Goal: Use online tool/utility: Utilize a website feature to perform a specific function

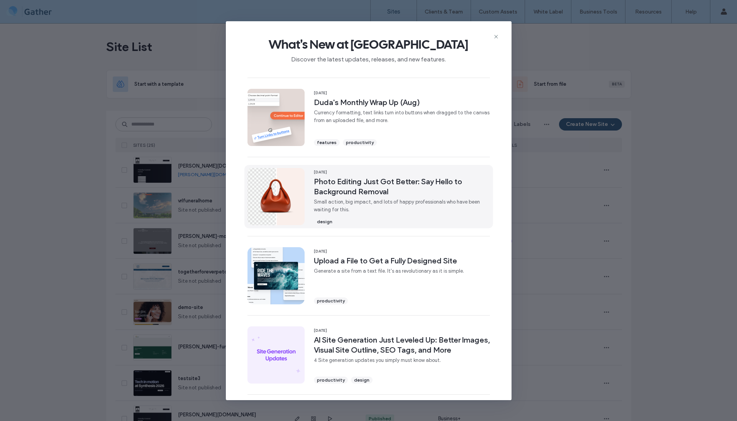
scroll to position [165, 0]
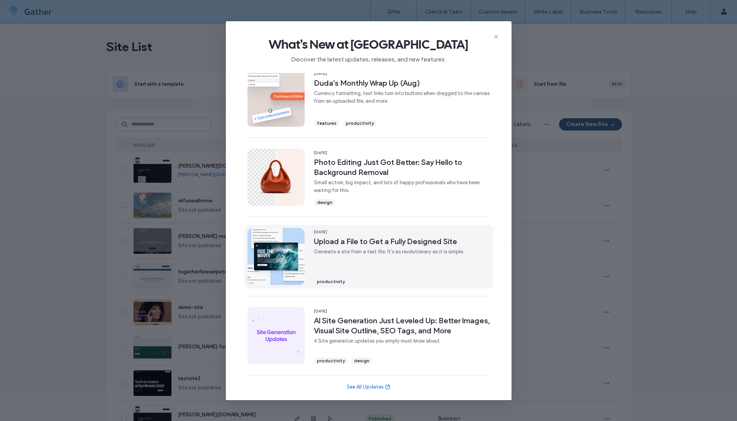
click at [352, 247] on div "20 Aug, 2025 Upload a File to Get a Fully Designed Site Generate a site from a …" at bounding box center [389, 256] width 150 height 57
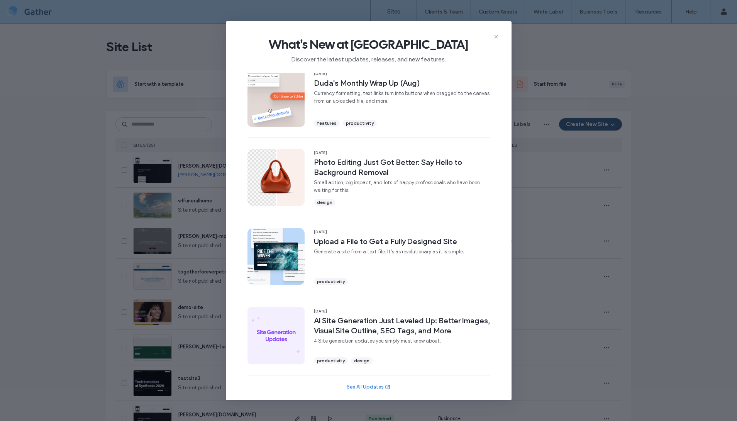
click at [499, 37] on div "What's New at Duda Discover the latest updates, releases, and new features." at bounding box center [369, 47] width 286 height 52
click at [499, 36] on icon at bounding box center [496, 37] width 6 height 6
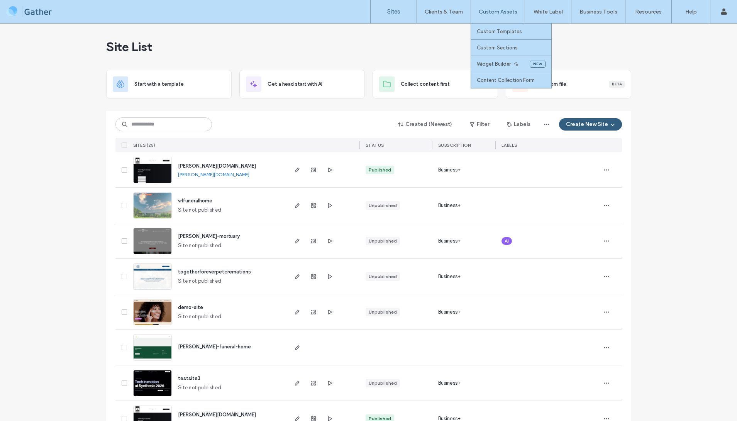
click at [500, 7] on div "Custom Assets" at bounding box center [498, 11] width 54 height 23
click at [489, 63] on label "Widget Builder" at bounding box center [494, 64] width 34 height 6
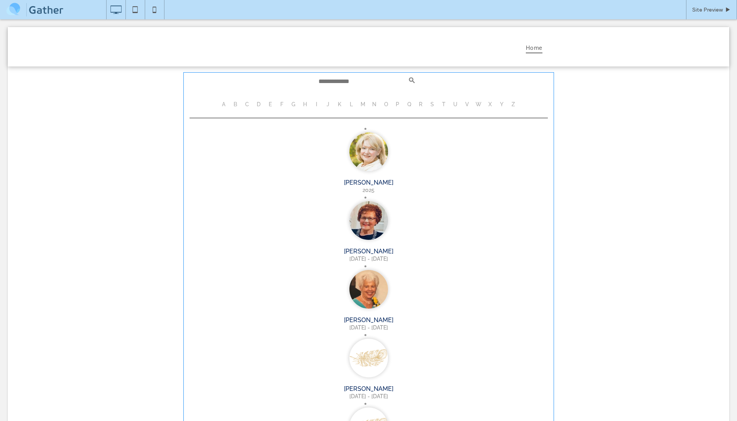
click at [183, 72] on span at bounding box center [183, 72] width 0 height 0
click at [363, 141] on span at bounding box center [368, 416] width 371 height 689
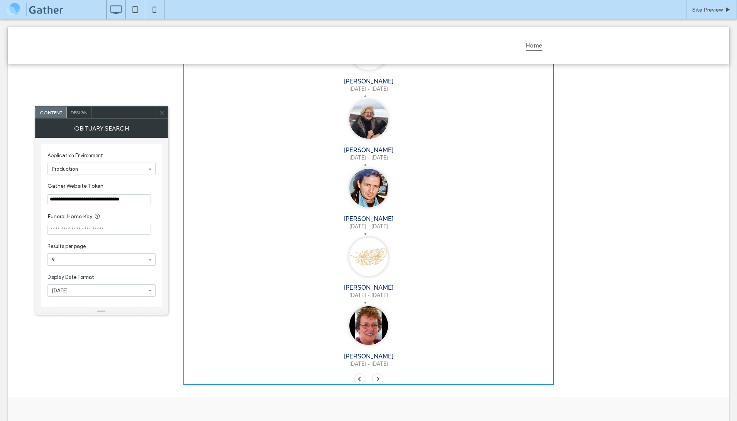
scroll to position [372, 0]
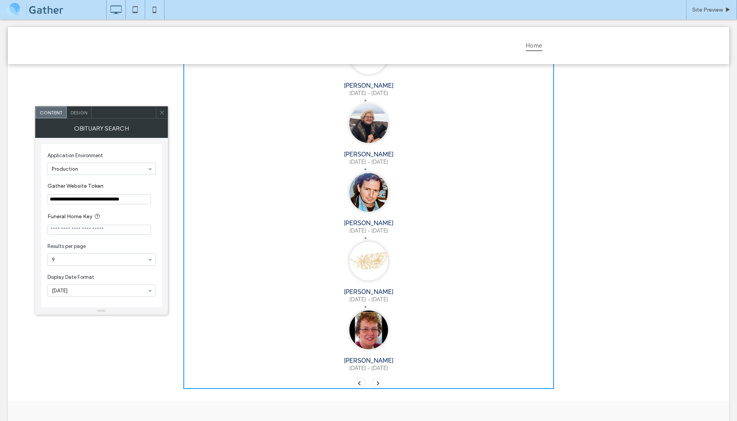
click at [379, 377] on span at bounding box center [378, 383] width 12 height 12
click at [361, 377] on span at bounding box center [360, 383] width 12 height 12
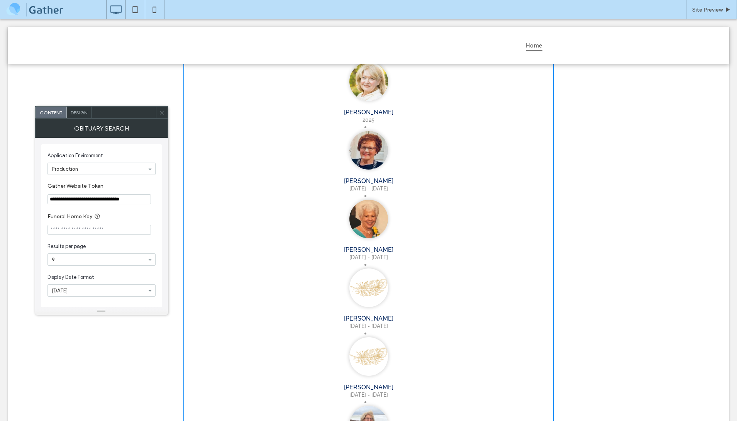
scroll to position [0, 0]
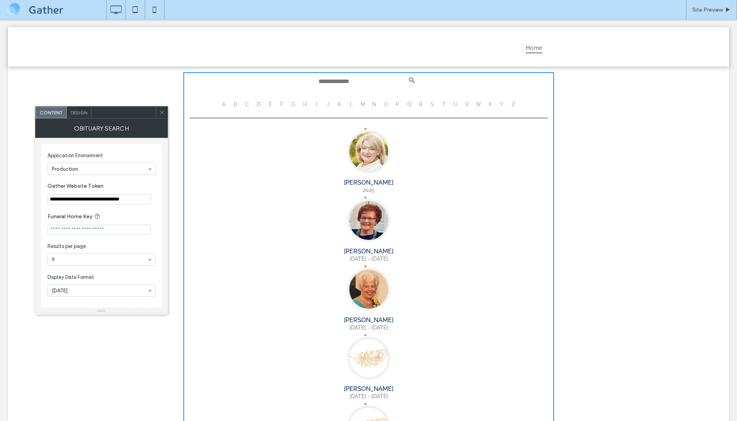
click at [372, 179] on link "[PERSON_NAME]" at bounding box center [369, 182] width 366 height 7
click at [116, 232] on input "Funeral Home Key" at bounding box center [99, 230] width 103 height 10
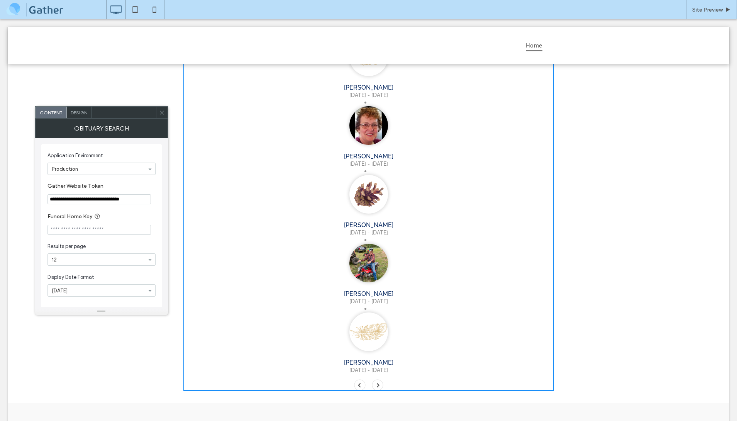
scroll to position [580, 0]
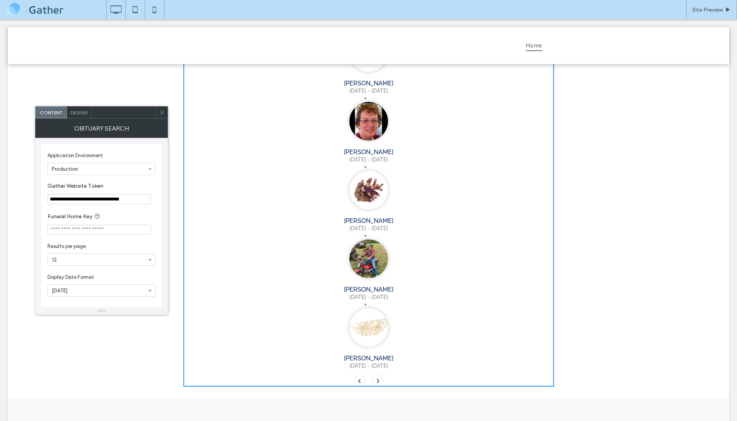
click at [156, 261] on div "**********" at bounding box center [101, 226] width 120 height 164
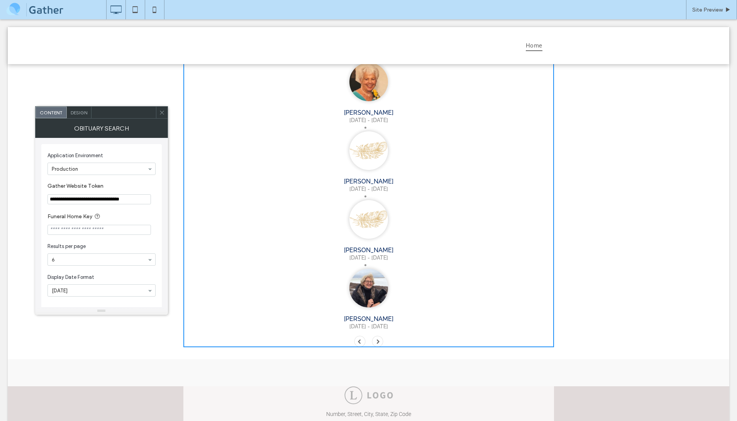
scroll to position [213, 0]
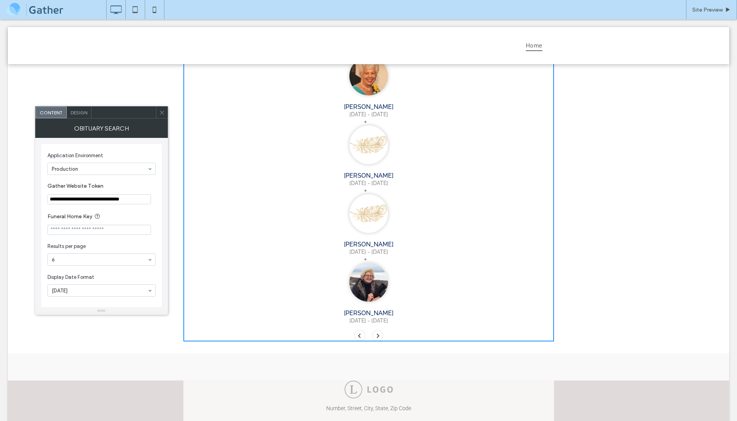
click at [126, 261] on input at bounding box center [100, 259] width 96 height 5
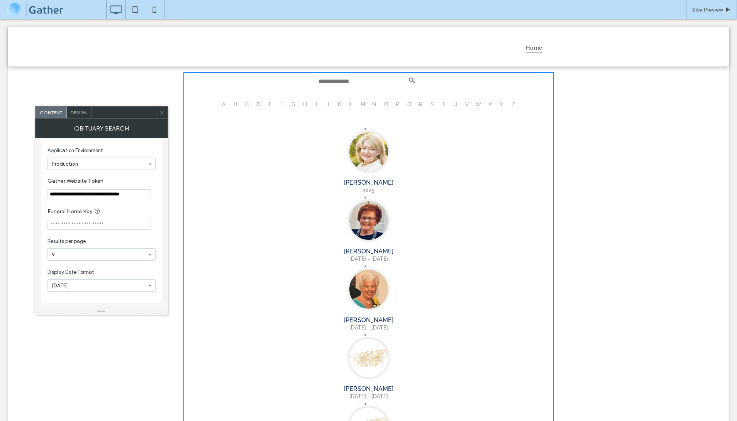
scroll to position [68, 0]
click at [102, 230] on div "June 19th, 2025 June 19, 2025 Jun 19, 2025 19 June 2025 06/19/2025 19/06/2025 2…" at bounding box center [102, 224] width 108 height 12
click at [48, 115] on div "Content" at bounding box center [51, 113] width 31 height 12
click at [87, 194] on input "**********" at bounding box center [99, 194] width 103 height 10
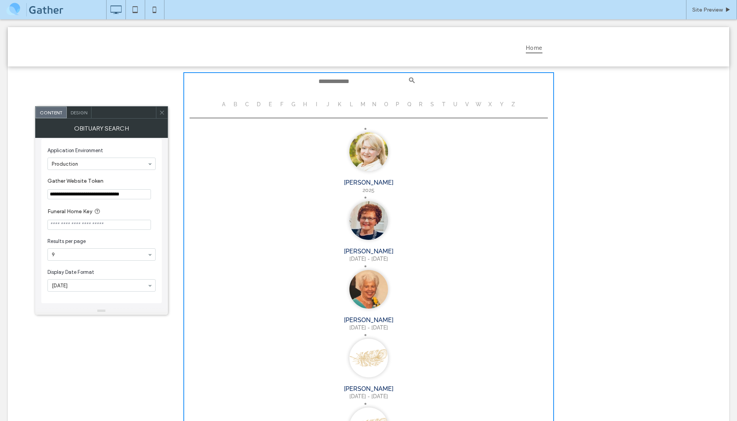
click at [87, 194] on input "**********" at bounding box center [99, 194] width 103 height 10
click at [92, 192] on input "**********" at bounding box center [99, 194] width 103 height 10
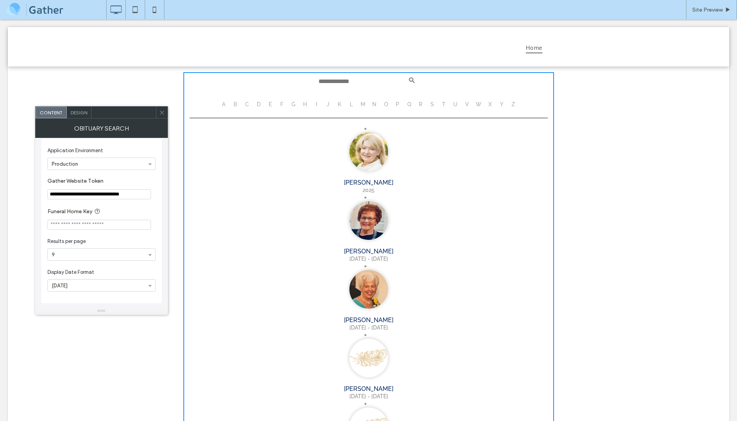
paste input "Gather Website Token"
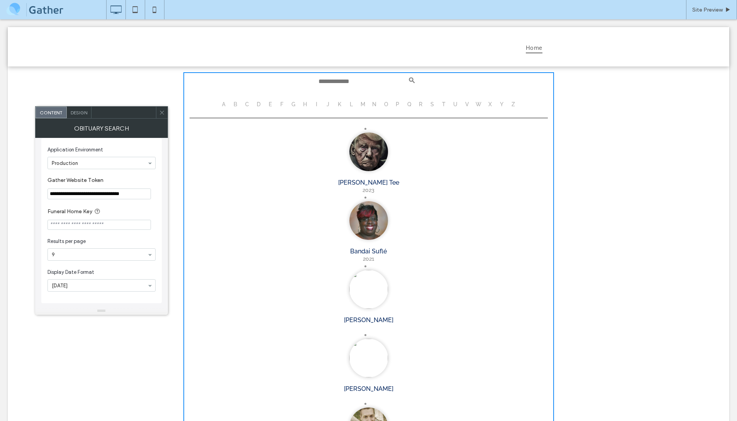
type input "**********"
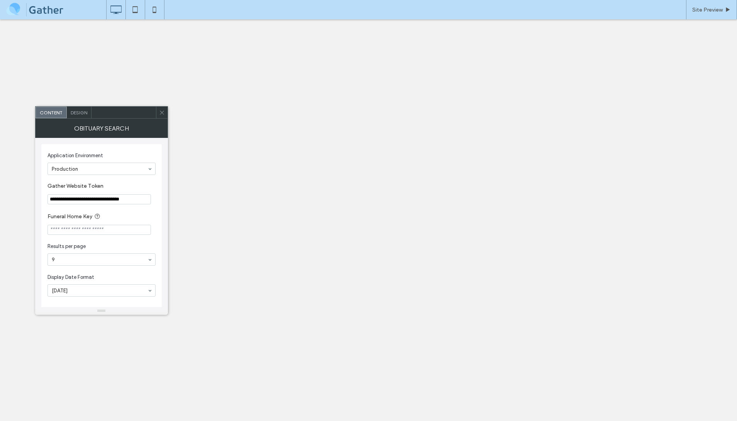
click at [120, 200] on input "**********" at bounding box center [99, 199] width 103 height 10
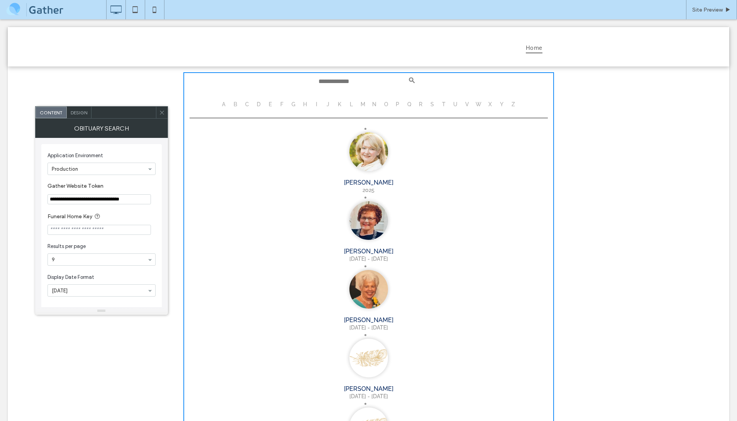
click at [110, 198] on input "**********" at bounding box center [99, 199] width 103 height 10
paste input "Gather Website Token"
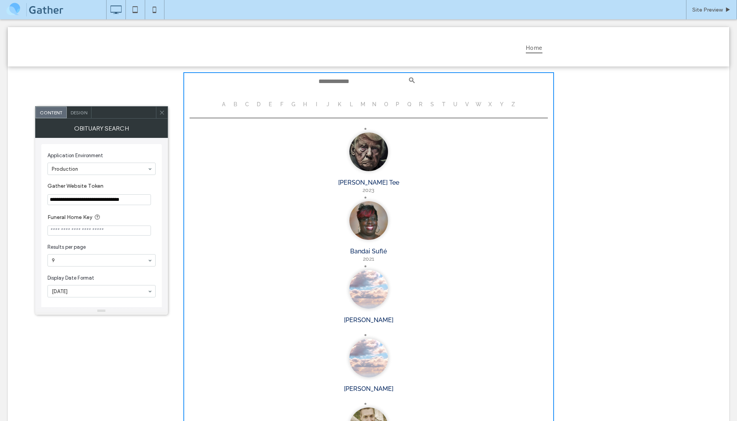
type input "**********"
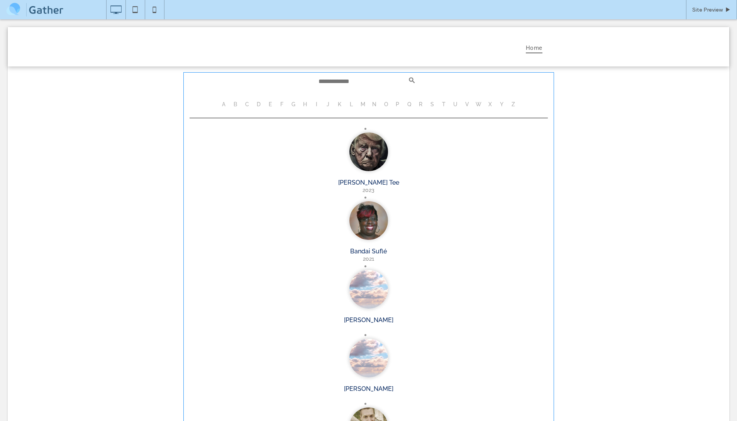
click at [294, 102] on span at bounding box center [368, 279] width 371 height 414
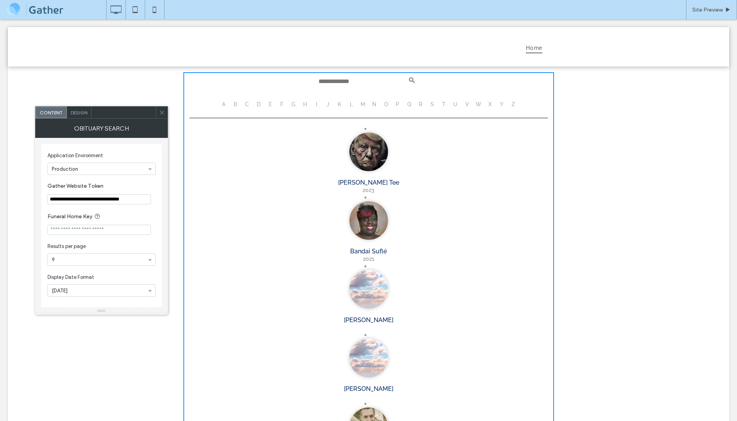
click at [293, 106] on li "G" at bounding box center [293, 104] width 10 height 10
click at [282, 103] on li "F" at bounding box center [282, 104] width 10 height 10
click at [268, 105] on li "E" at bounding box center [270, 104] width 10 height 10
click at [226, 103] on li "A" at bounding box center [224, 104] width 10 height 10
click at [259, 105] on li "D" at bounding box center [259, 104] width 10 height 10
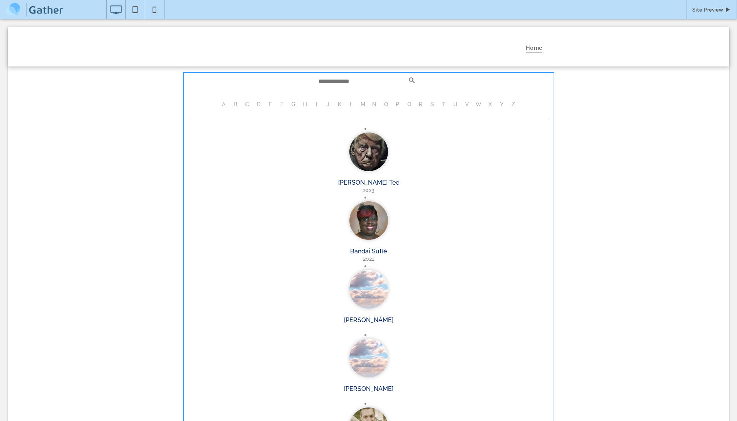
click at [258, 104] on span at bounding box center [368, 279] width 371 height 414
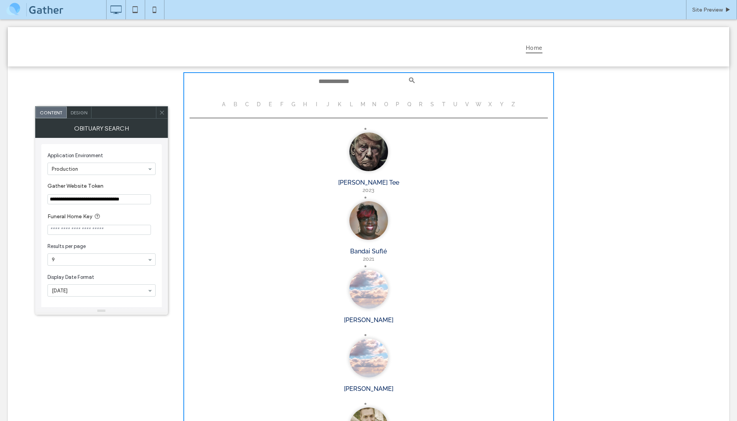
click at [260, 105] on li "D" at bounding box center [259, 104] width 10 height 10
click at [259, 103] on li "D" at bounding box center [259, 104] width 10 height 10
click at [247, 103] on li "C" at bounding box center [247, 104] width 10 height 10
click at [259, 104] on li "D" at bounding box center [259, 104] width 10 height 10
click at [270, 104] on li "E" at bounding box center [270, 104] width 10 height 10
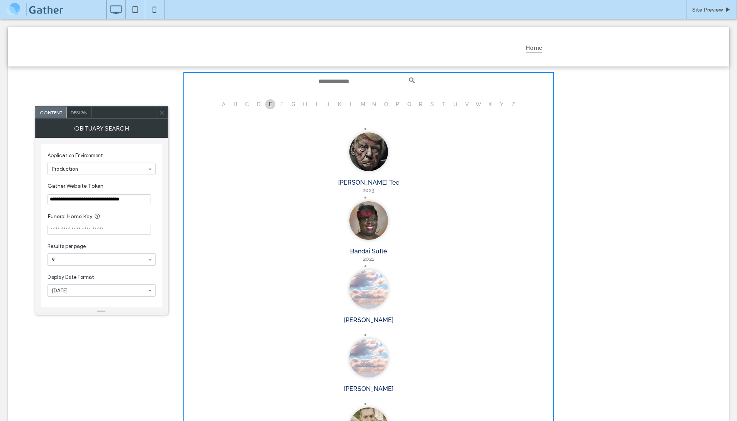
click at [259, 105] on li "D" at bounding box center [259, 104] width 10 height 10
click at [171, 75] on div "**********" at bounding box center [369, 281] width 722 height 431
click at [248, 103] on li "C" at bounding box center [247, 104] width 10 height 10
click at [235, 102] on li "B" at bounding box center [236, 104] width 10 height 10
click at [257, 104] on li "D" at bounding box center [259, 104] width 10 height 10
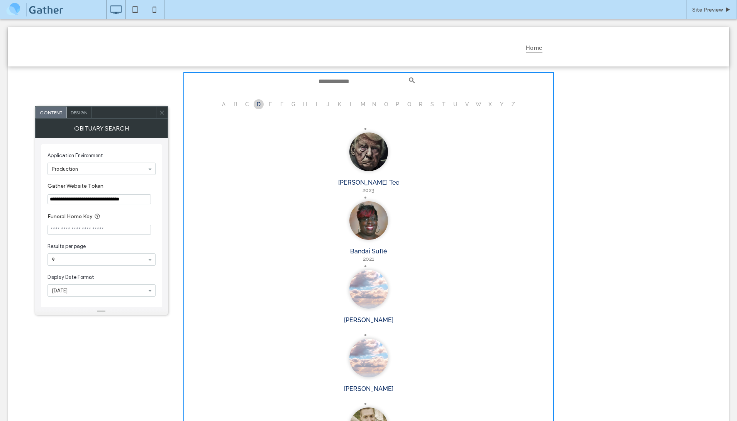
click at [281, 105] on li "F" at bounding box center [282, 104] width 10 height 10
click at [271, 103] on li "E" at bounding box center [270, 104] width 10 height 10
click at [221, 102] on li "A" at bounding box center [224, 104] width 10 height 10
click at [259, 103] on li "D" at bounding box center [259, 104] width 10 height 10
click at [248, 103] on li "C" at bounding box center [247, 104] width 10 height 10
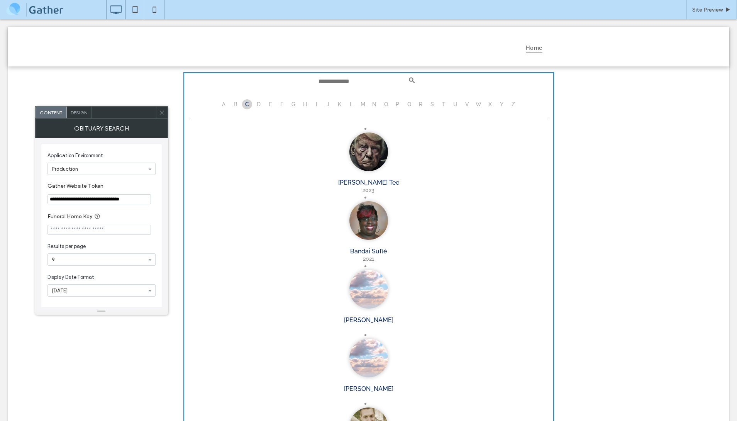
click at [236, 103] on li "B" at bounding box center [236, 104] width 10 height 10
click at [222, 103] on li "A" at bounding box center [224, 104] width 10 height 10
click at [259, 105] on li "D" at bounding box center [259, 104] width 10 height 10
click at [248, 104] on li "C" at bounding box center [247, 104] width 10 height 10
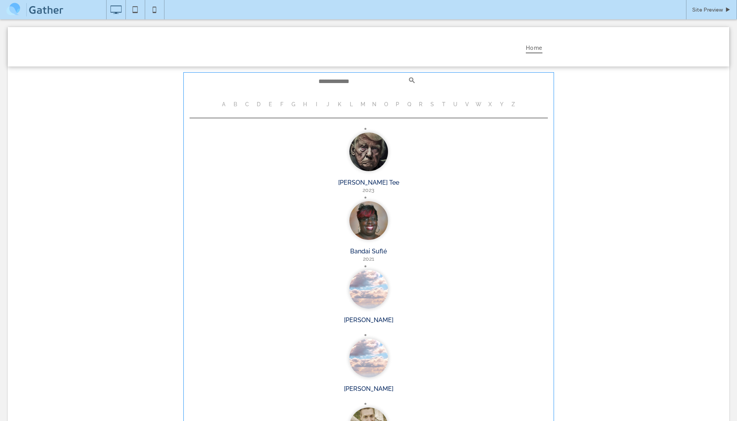
click at [183, 72] on span at bounding box center [183, 72] width 0 height 0
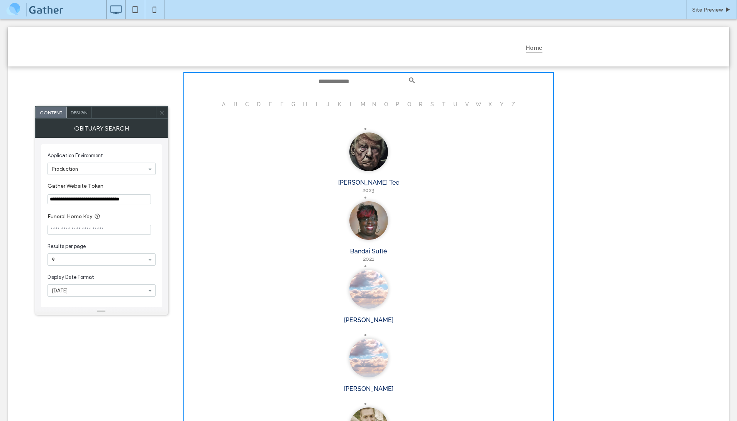
click at [248, 106] on li "C" at bounding box center [247, 104] width 10 height 10
click at [261, 104] on li "D" at bounding box center [259, 104] width 10 height 10
click at [226, 106] on li "A" at bounding box center [224, 104] width 10 height 10
click at [237, 105] on li "B" at bounding box center [236, 104] width 10 height 10
click at [246, 104] on li "C" at bounding box center [247, 104] width 10 height 10
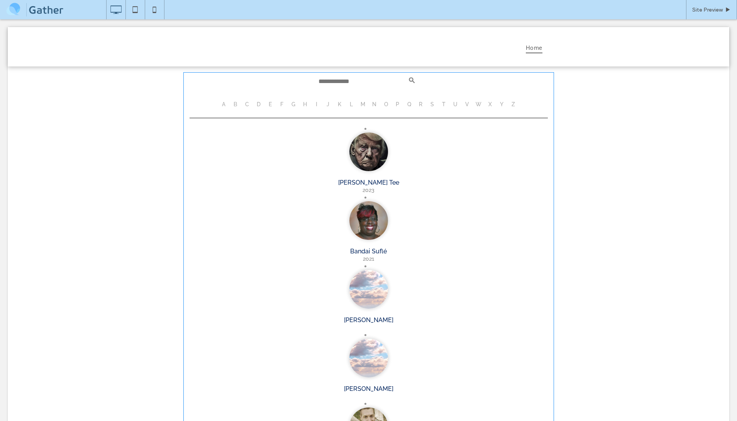
click at [249, 103] on span at bounding box center [368, 279] width 371 height 414
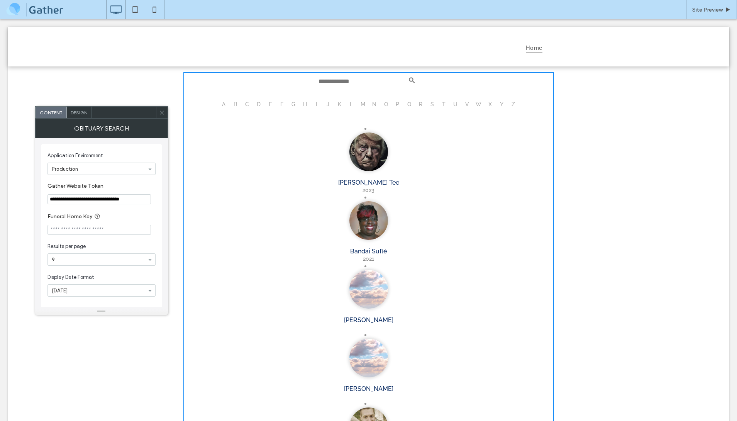
click at [249, 103] on li "C" at bounding box center [247, 104] width 10 height 10
click at [235, 103] on li "B" at bounding box center [236, 104] width 10 height 10
click at [248, 104] on li "C" at bounding box center [247, 104] width 10 height 10
click at [260, 104] on li "D" at bounding box center [259, 104] width 10 height 10
click at [247, 103] on li "C" at bounding box center [247, 104] width 10 height 10
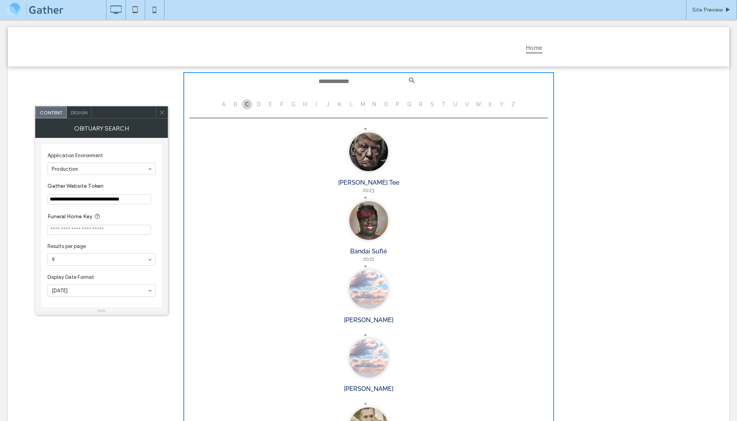
click at [166, 93] on div "**********" at bounding box center [369, 281] width 722 height 431
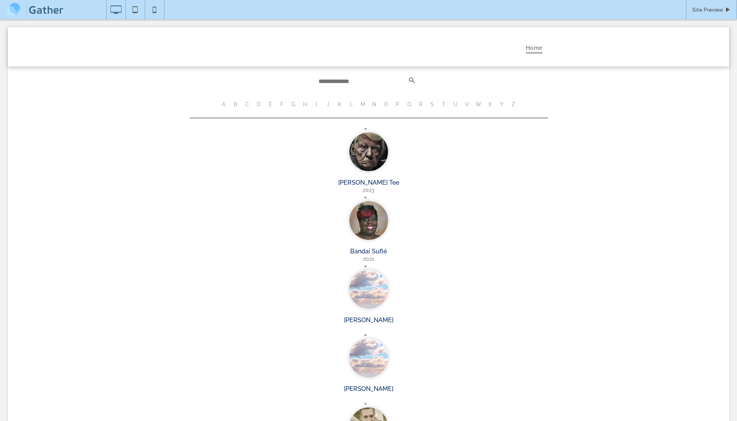
click at [80, 167] on div "**********" at bounding box center [369, 281] width 722 height 431
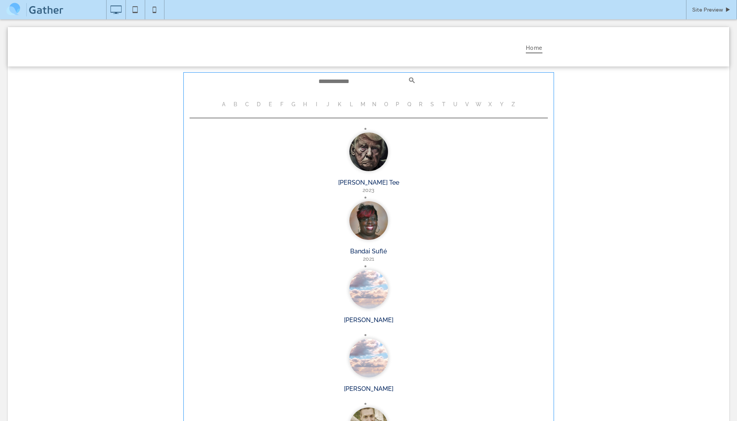
click at [236, 106] on span at bounding box center [368, 279] width 371 height 414
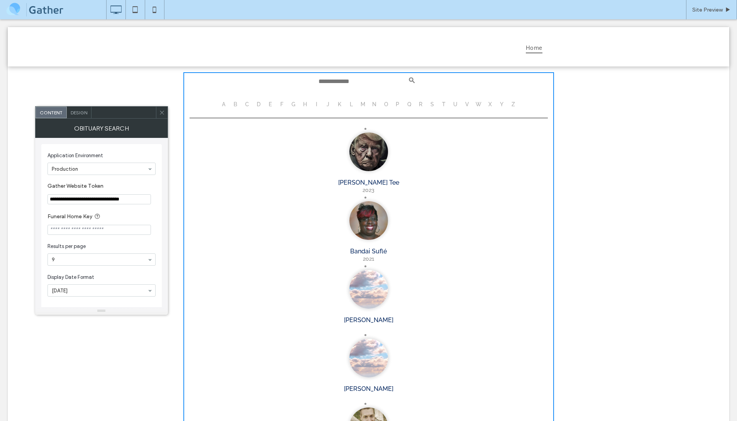
click at [247, 107] on li "C" at bounding box center [247, 104] width 10 height 10
click at [258, 103] on li "D" at bounding box center [259, 104] width 10 height 10
click at [270, 103] on li "E" at bounding box center [270, 104] width 10 height 10
click at [248, 104] on li "C" at bounding box center [247, 104] width 10 height 10
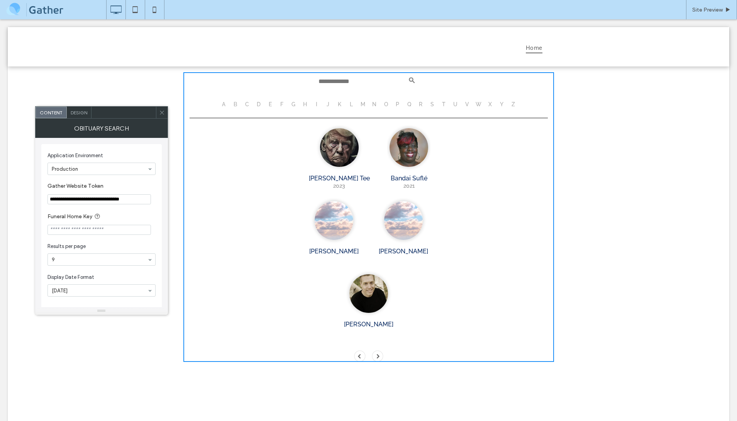
click at [388, 274] on img at bounding box center [368, 293] width 39 height 39
click at [259, 104] on li "D" at bounding box center [259, 104] width 10 height 10
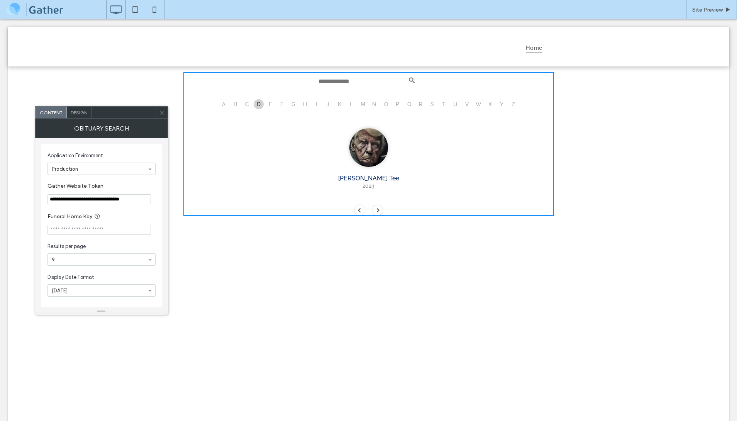
click at [345, 85] on input "text" at bounding box center [369, 81] width 108 height 16
type input "*"
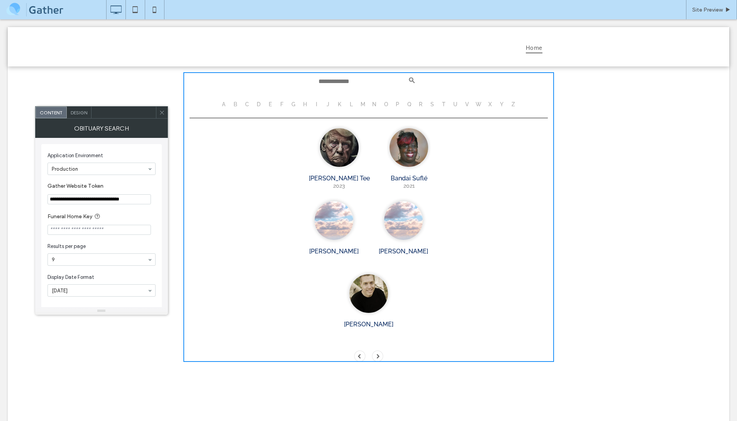
click at [377, 350] on span at bounding box center [378, 356] width 12 height 12
click at [363, 350] on span at bounding box center [360, 356] width 12 height 12
click at [328, 85] on input "text" at bounding box center [369, 81] width 108 height 16
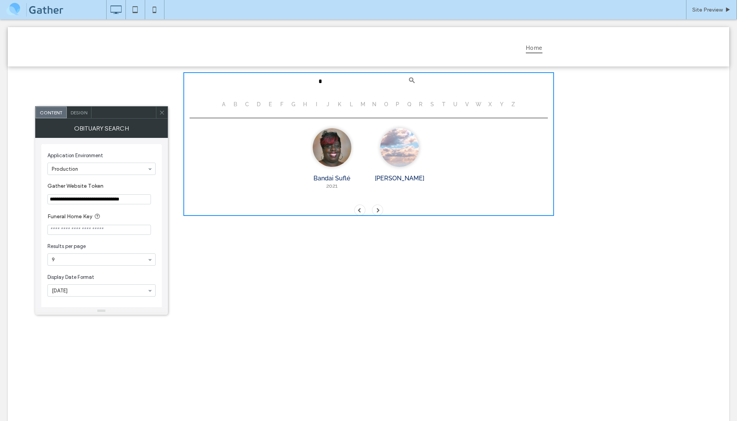
click at [338, 87] on input "*" at bounding box center [369, 81] width 108 height 16
type input "**"
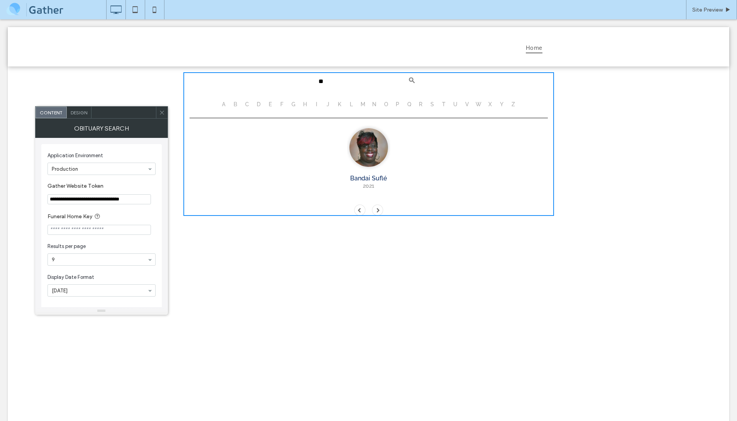
click at [74, 201] on input "**********" at bounding box center [99, 199] width 103 height 10
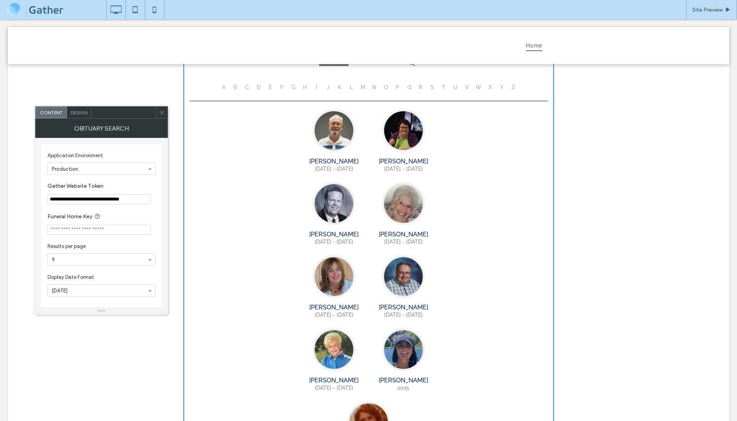
scroll to position [56, 0]
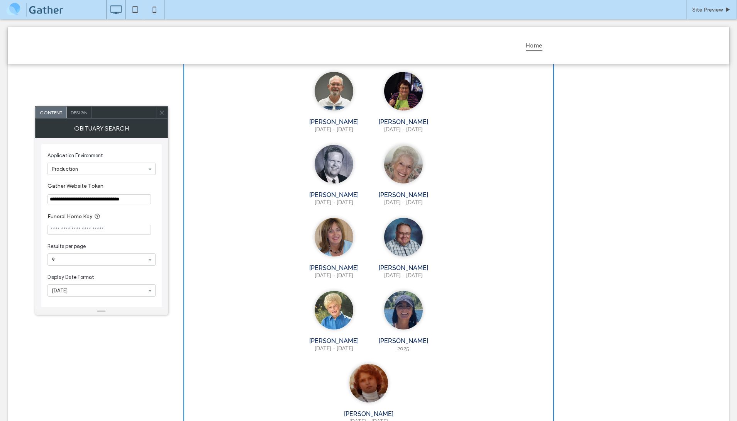
type input "**********"
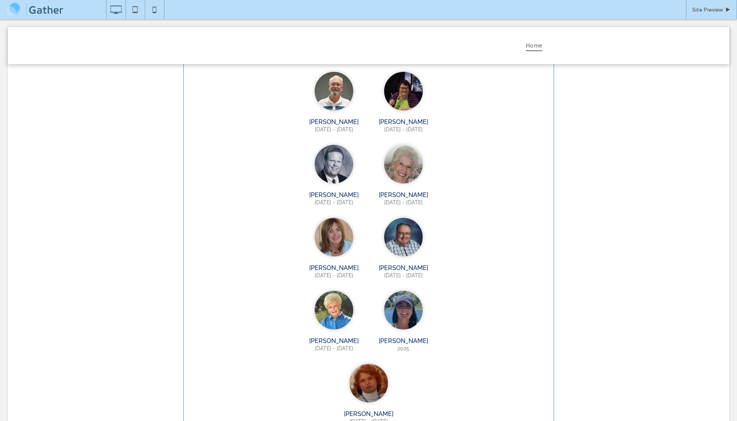
click at [378, 372] on span at bounding box center [368, 234] width 371 height 436
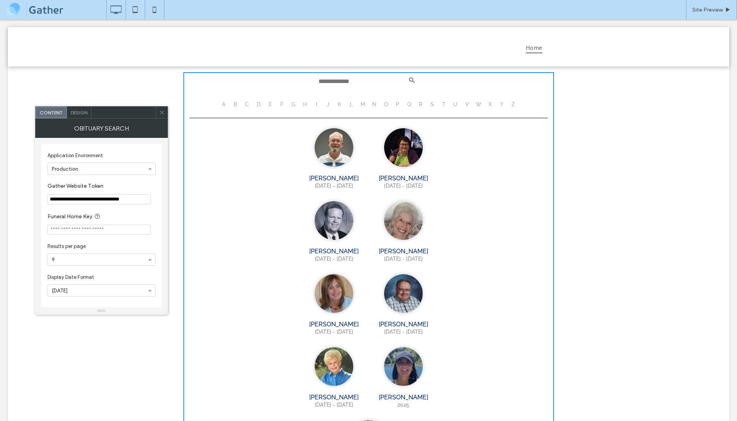
click at [373, 105] on li "N" at bounding box center [375, 104] width 10 height 10
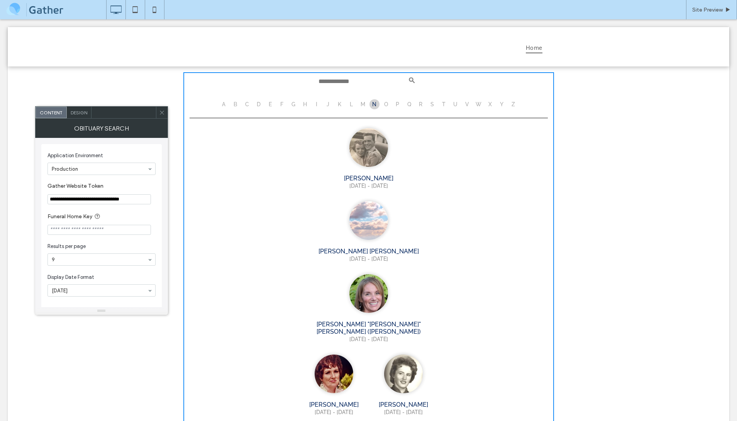
click at [365, 103] on li "M" at bounding box center [363, 104] width 10 height 10
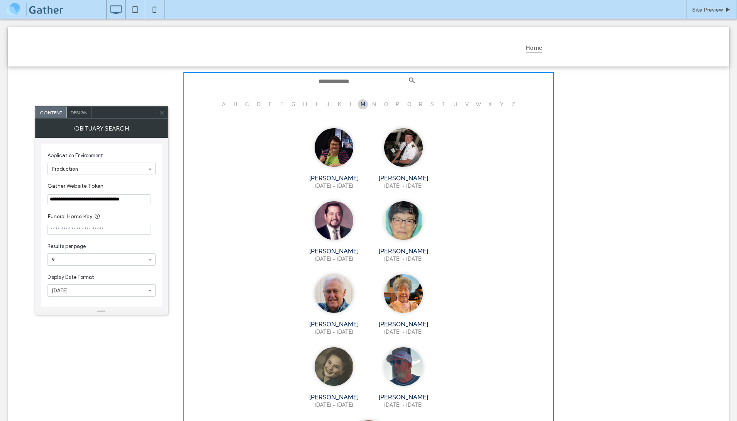
click at [327, 105] on li "J" at bounding box center [328, 104] width 10 height 10
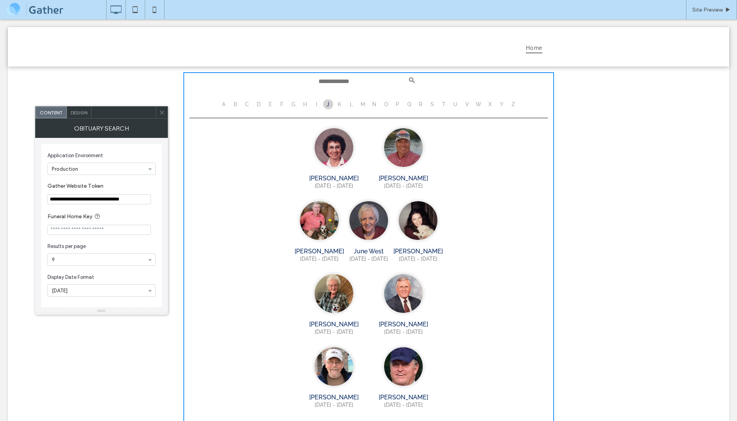
click at [317, 102] on li "I" at bounding box center [317, 104] width 10 height 10
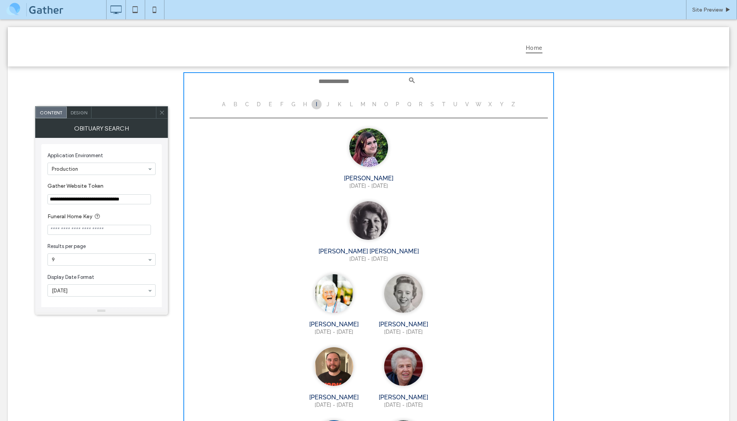
click at [329, 103] on li "J" at bounding box center [328, 104] width 10 height 10
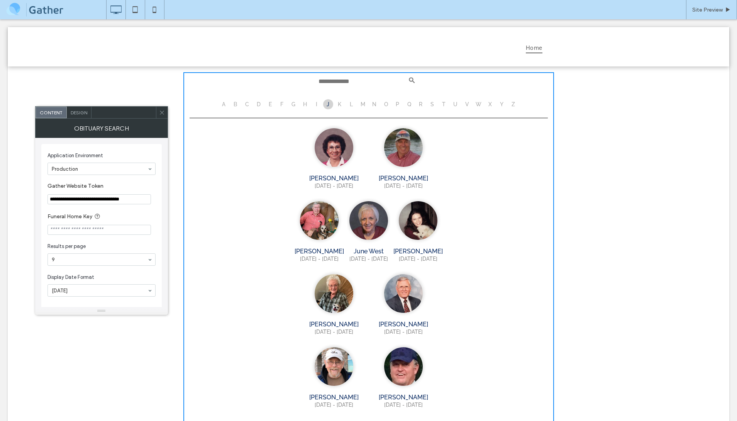
click at [317, 102] on li "I" at bounding box center [317, 104] width 10 height 10
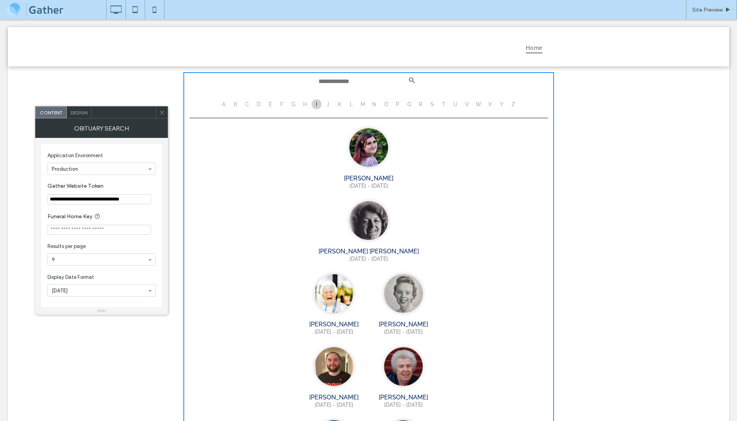
click at [349, 142] on img at bounding box center [368, 147] width 39 height 39
click at [306, 105] on li "H" at bounding box center [305, 104] width 10 height 10
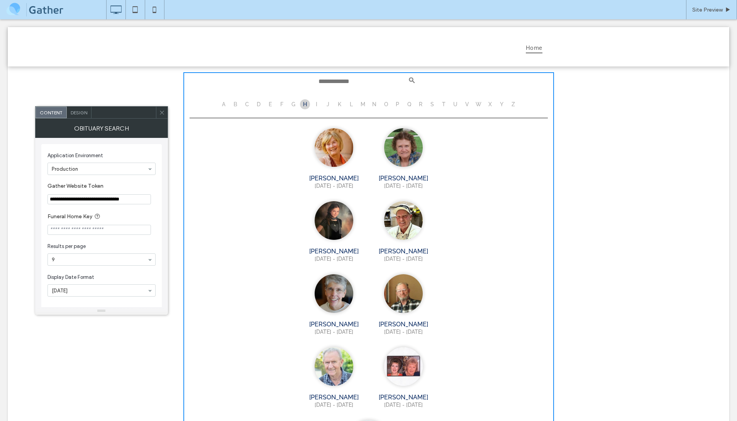
click at [293, 102] on li "G" at bounding box center [293, 104] width 10 height 10
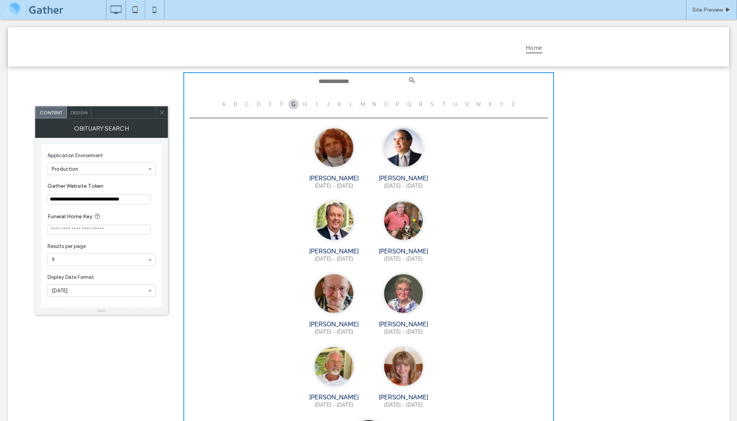
click at [302, 103] on li "H" at bounding box center [305, 104] width 10 height 10
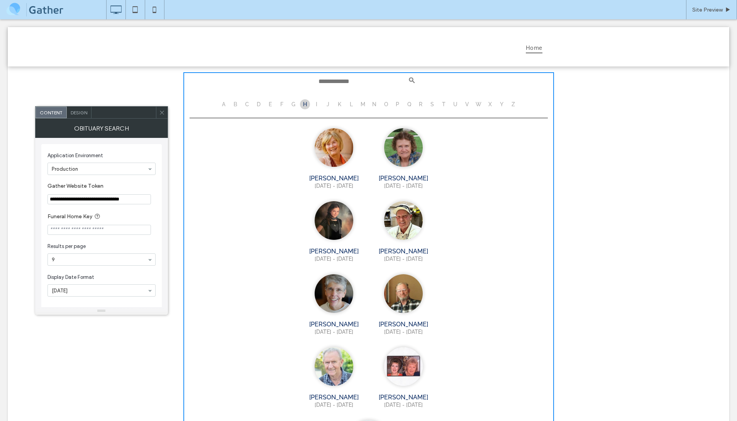
click at [431, 104] on li "S" at bounding box center [433, 104] width 10 height 10
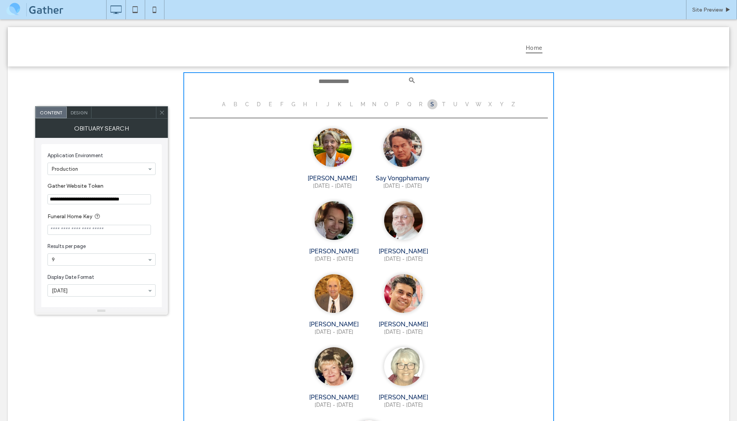
click at [360, 84] on input "text" at bounding box center [369, 81] width 108 height 16
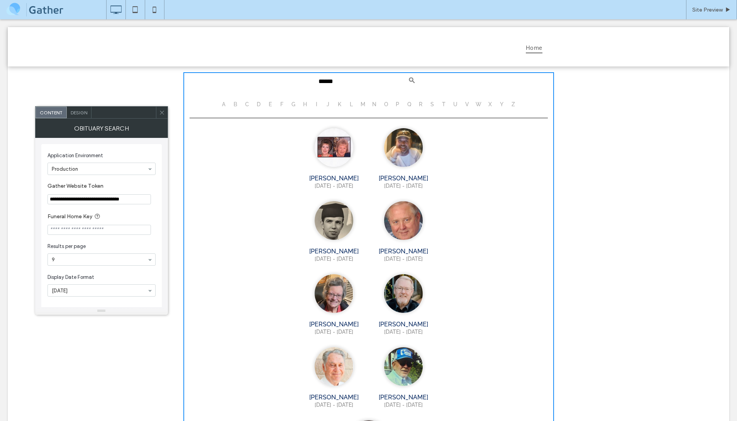
type input "*****"
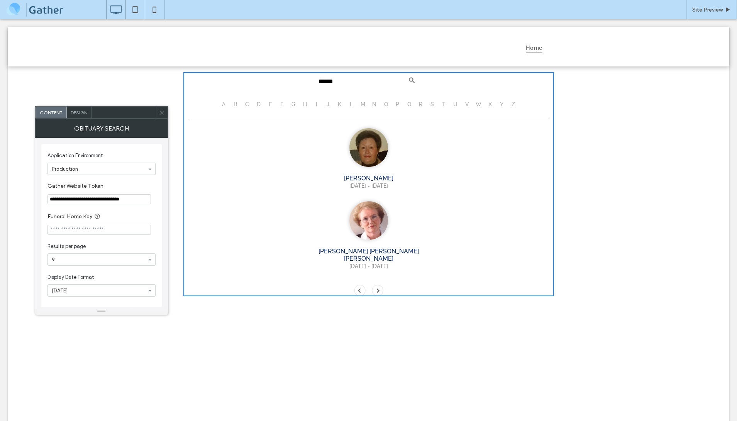
click at [346, 83] on input "******" at bounding box center [369, 81] width 108 height 16
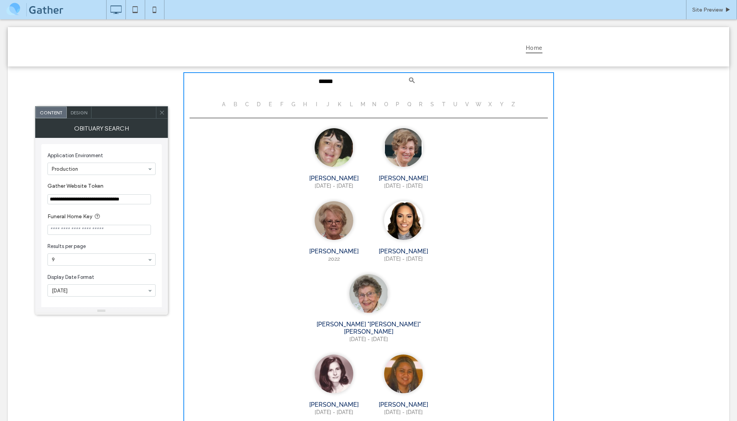
type input "******"
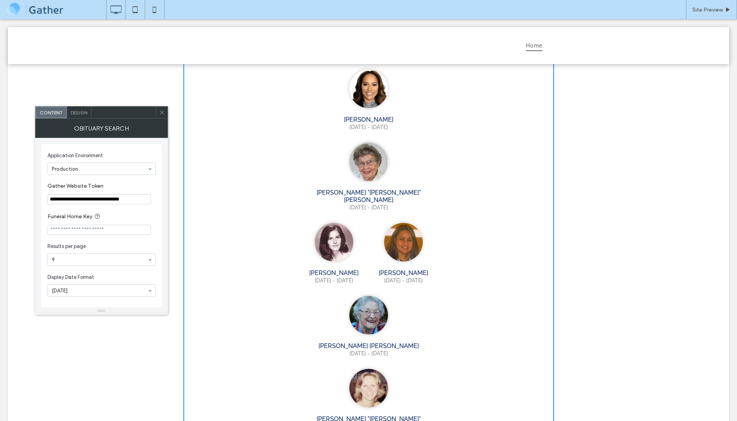
scroll to position [134, 0]
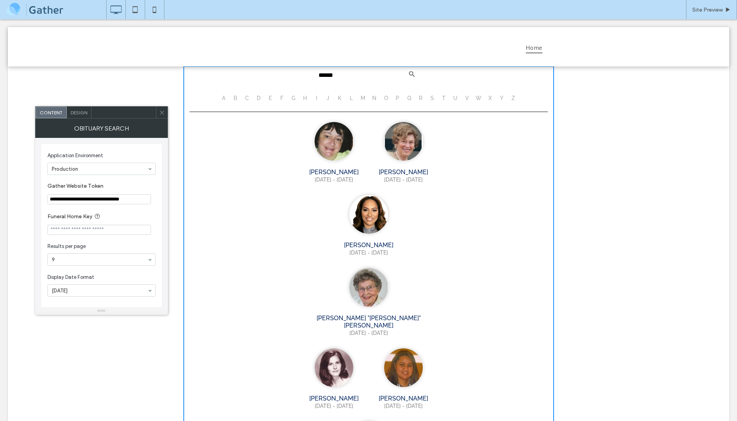
scroll to position [0, 0]
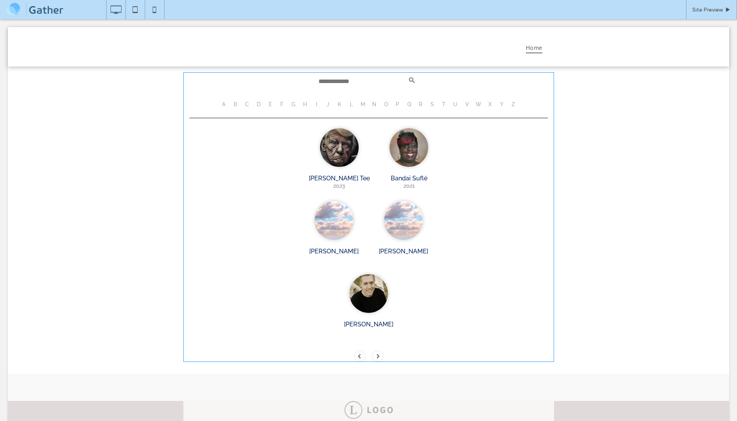
click at [361, 281] on span at bounding box center [368, 217] width 371 height 290
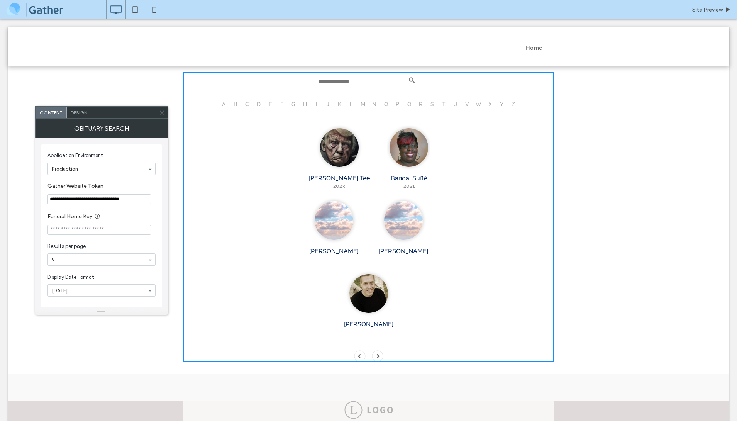
click at [361, 350] on span at bounding box center [360, 356] width 12 height 12
click at [377, 350] on span at bounding box center [378, 356] width 12 height 12
click at [362, 350] on span at bounding box center [360, 356] width 12 height 12
click at [377, 350] on span at bounding box center [378, 356] width 12 height 12
click at [361, 350] on span at bounding box center [360, 356] width 12 height 12
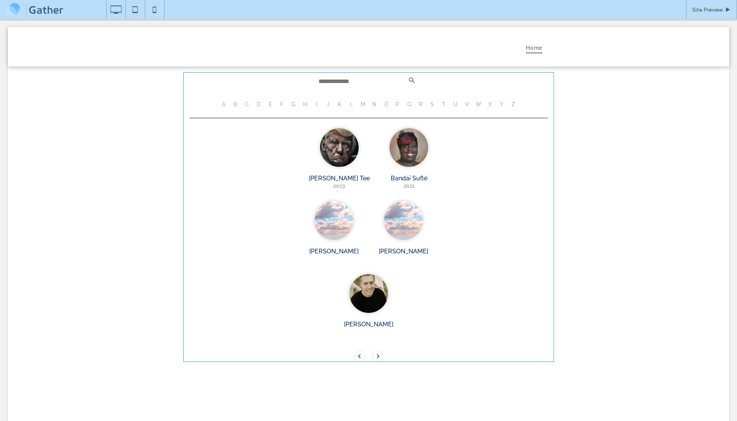
click at [271, 150] on span at bounding box center [368, 217] width 371 height 290
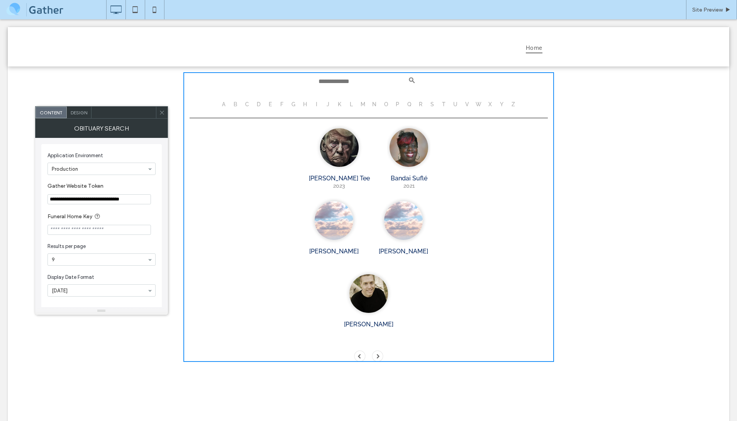
click at [87, 199] on input "**********" at bounding box center [99, 199] width 103 height 10
paste input "Gather Website Token"
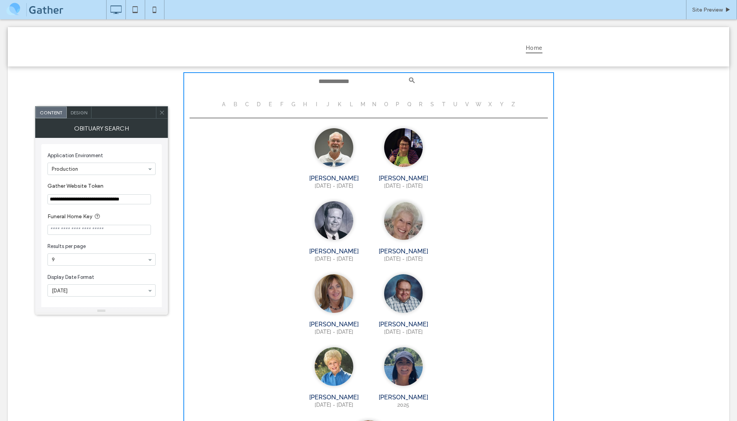
type input "**********"
click at [251, 204] on div "Dale Carvell Smith 1943 - 2025 live_tv WATCH STREAM Dale Carvell Smith, 81, pas…" at bounding box center [369, 307] width 366 height 365
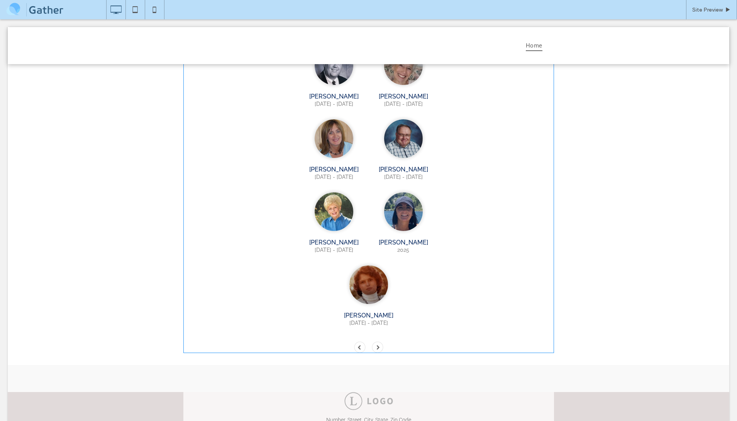
scroll to position [165, 0]
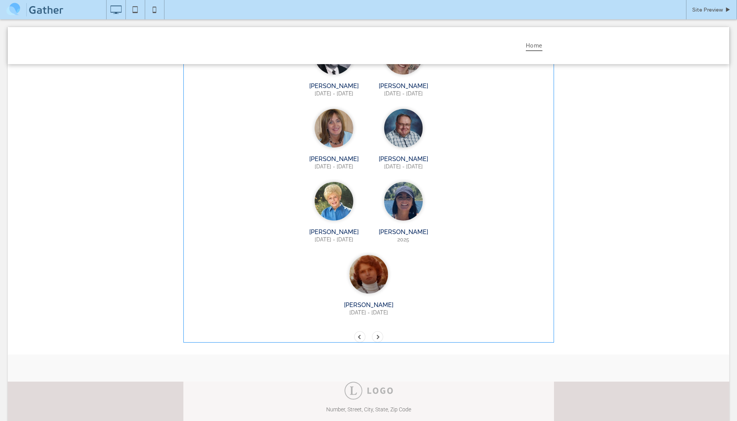
click at [378, 263] on span at bounding box center [368, 125] width 371 height 436
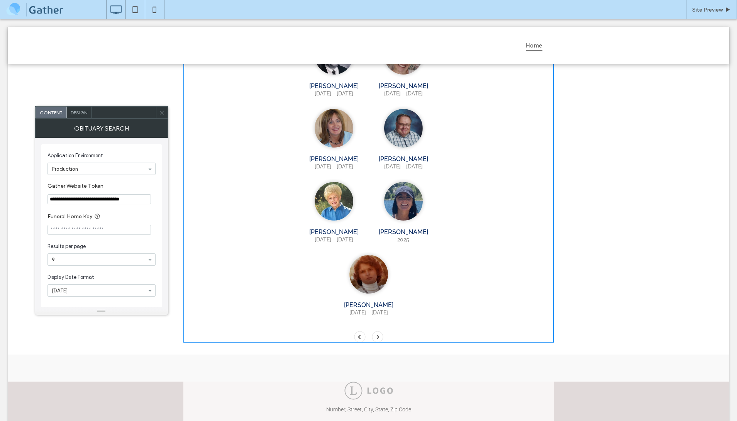
click at [378, 331] on span at bounding box center [378, 337] width 12 height 12
click at [363, 331] on span at bounding box center [360, 337] width 12 height 12
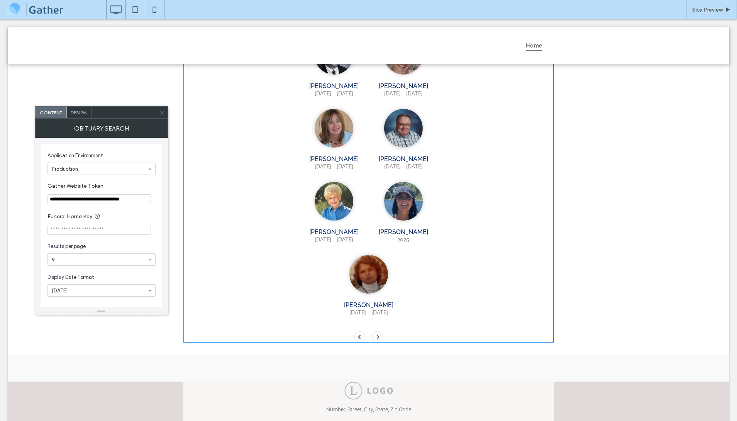
click at [363, 331] on span at bounding box center [360, 337] width 12 height 12
